Goal: Share content

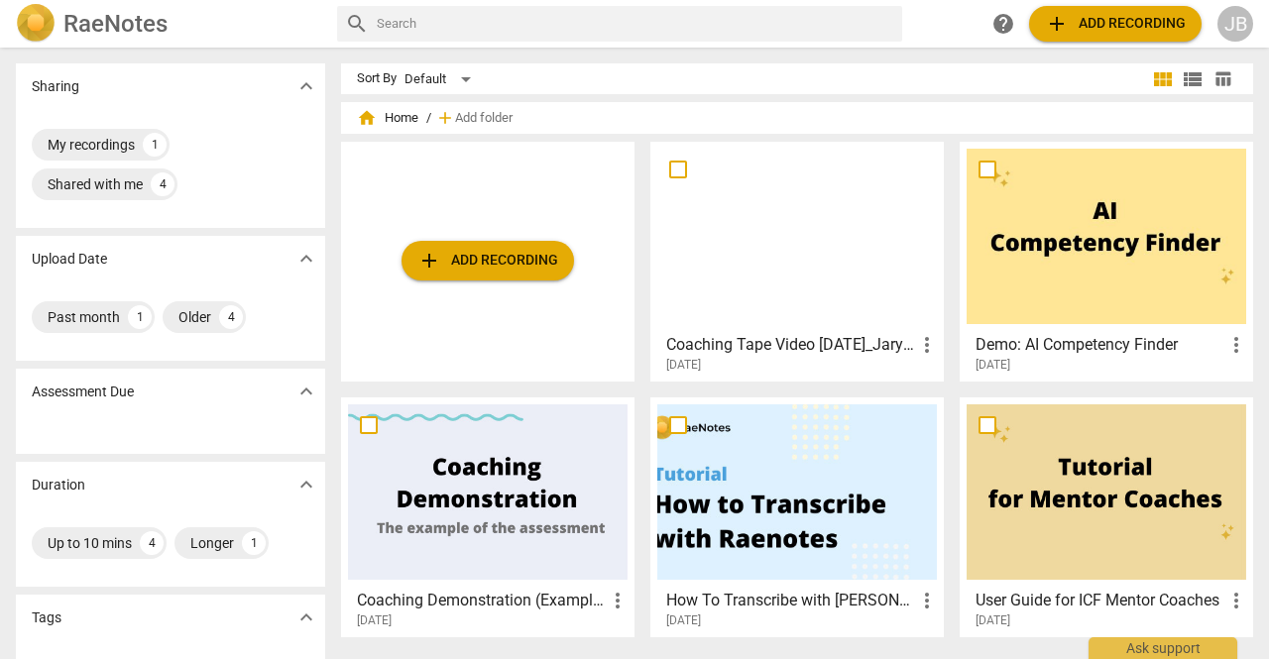
click at [512, 24] on input "text" at bounding box center [636, 24] width 518 height 32
click at [769, 219] on div at bounding box center [797, 236] width 280 height 175
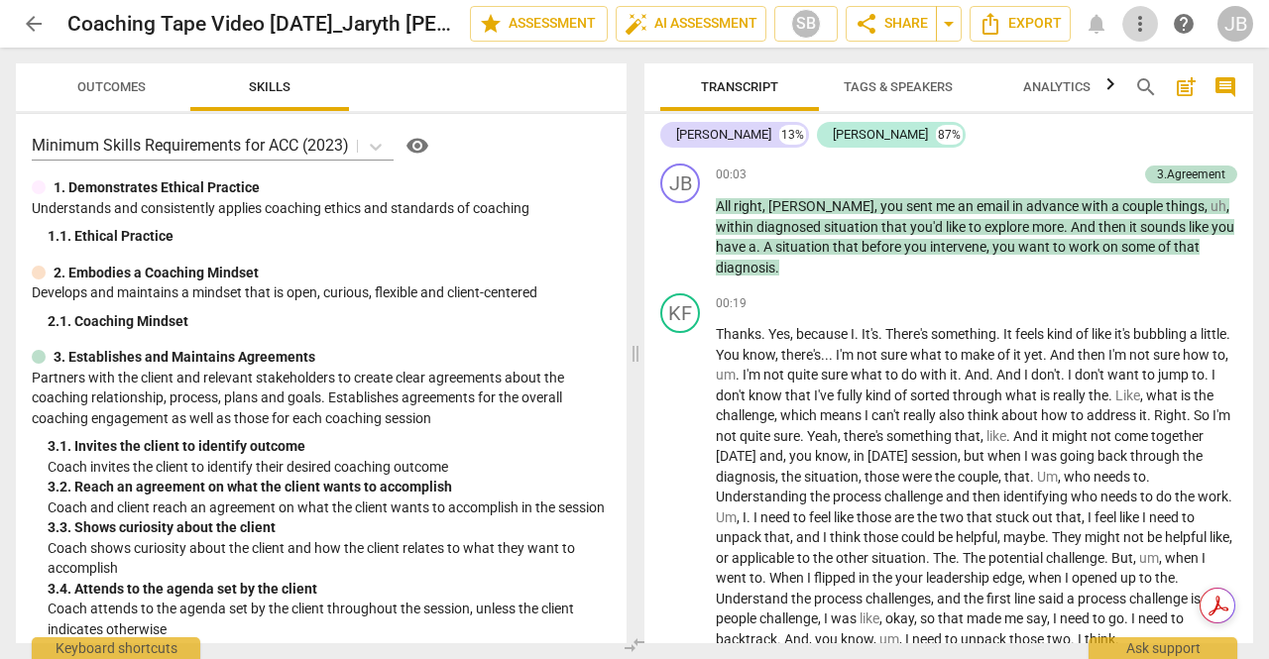
click at [1132, 25] on span "more_vert" at bounding box center [1140, 24] width 24 height 24
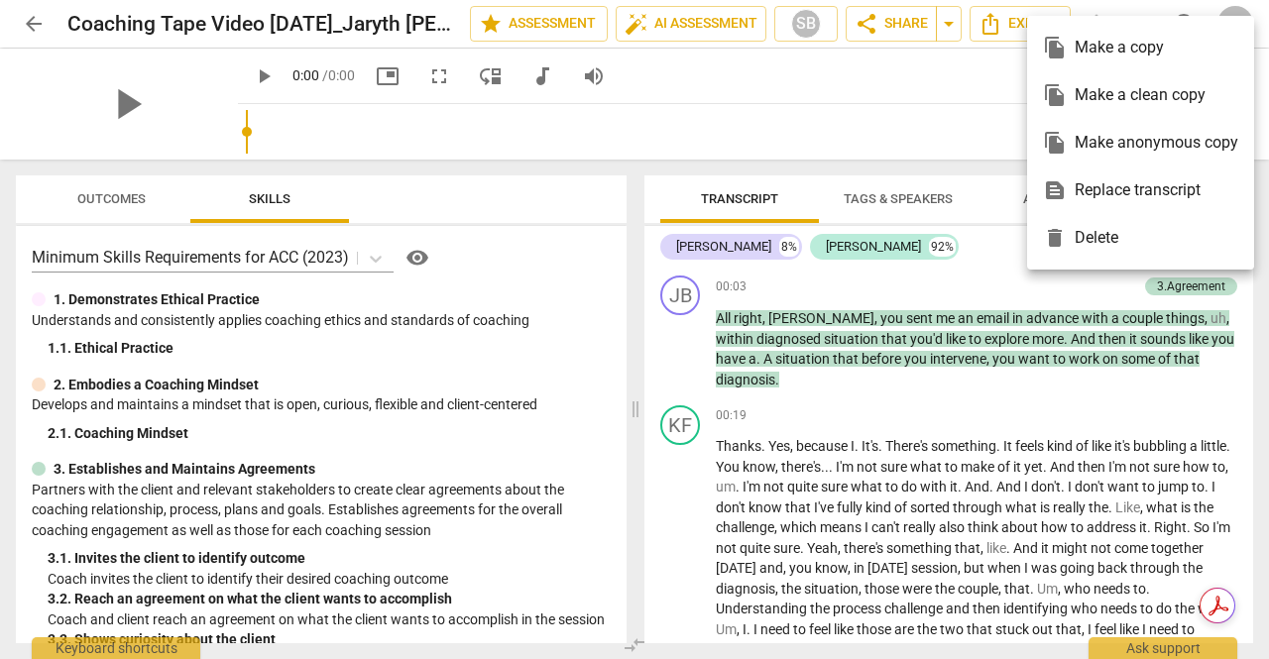
click at [992, 66] on div at bounding box center [634, 329] width 1269 height 659
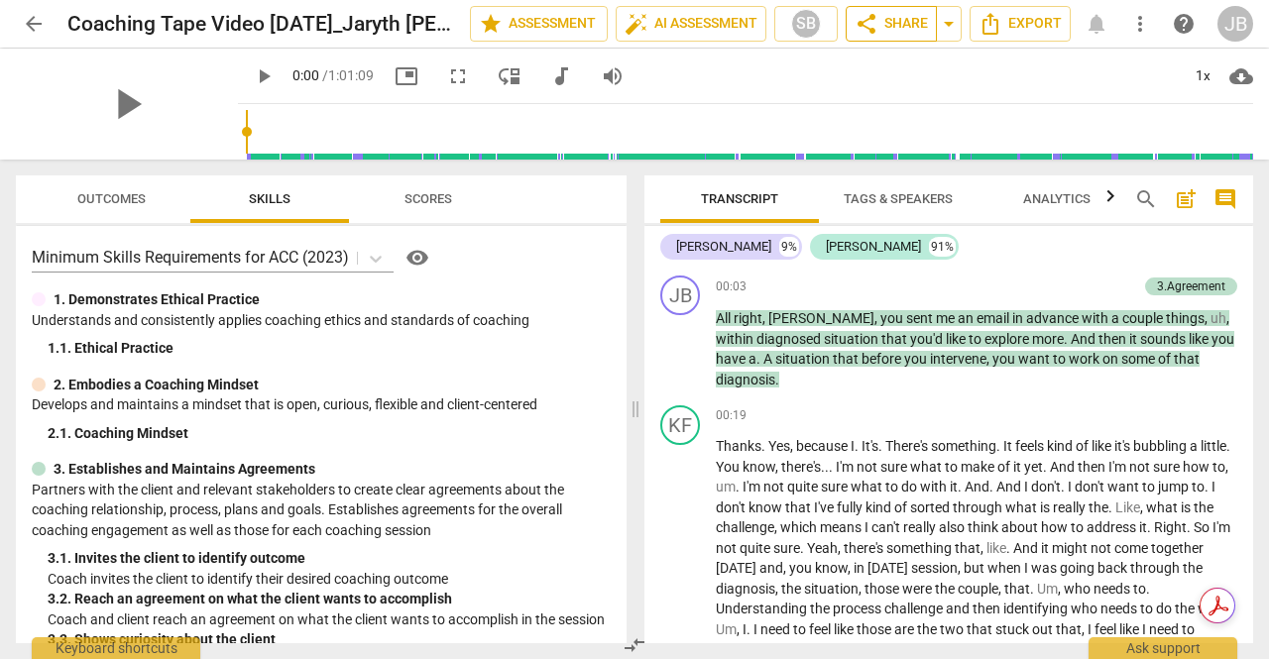
click at [907, 26] on span "share Share" at bounding box center [891, 24] width 73 height 24
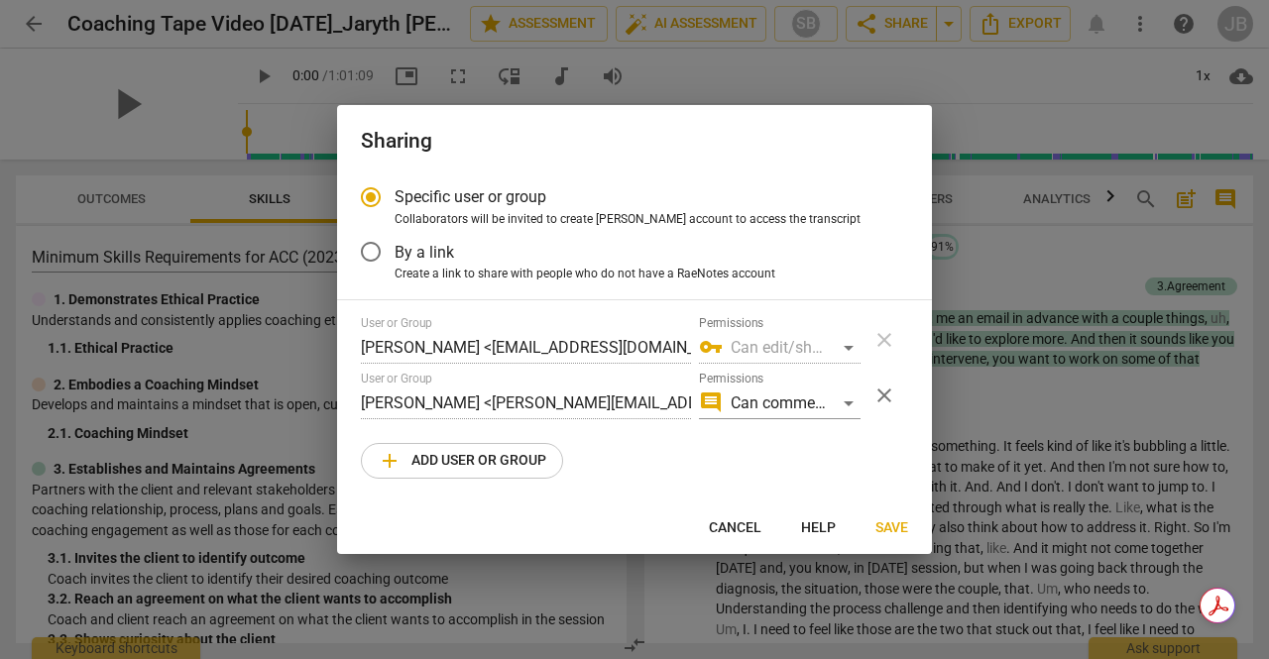
click at [943, 82] on div at bounding box center [634, 329] width 1269 height 659
radio input "false"
